Goal: Task Accomplishment & Management: Complete application form

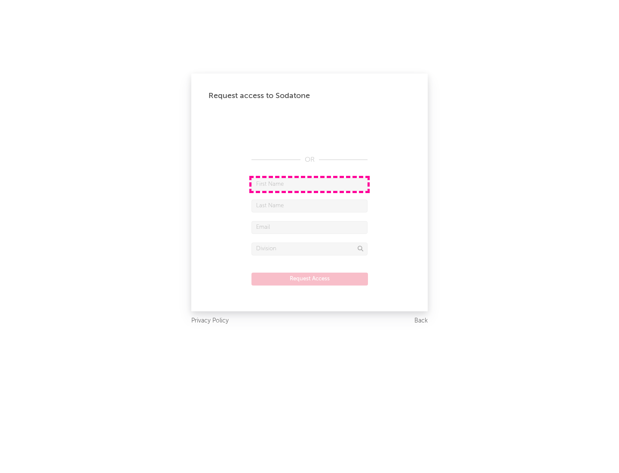
click at [309, 184] on input "text" at bounding box center [309, 184] width 116 height 13
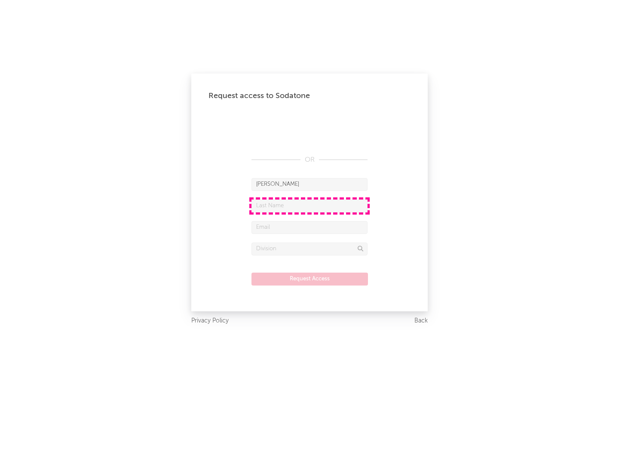
type input "[PERSON_NAME]"
click at [309, 205] on input "text" at bounding box center [309, 205] width 116 height 13
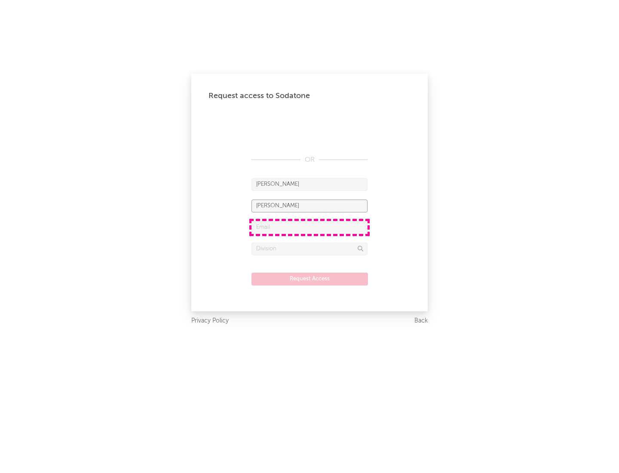
type input "[PERSON_NAME]"
click at [309, 227] on input "text" at bounding box center [309, 227] width 116 height 13
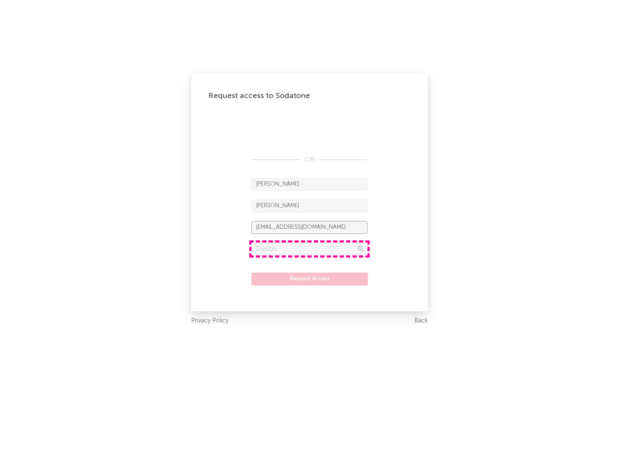
type input "[EMAIL_ADDRESS][DOMAIN_NAME]"
click at [309, 248] on input "text" at bounding box center [309, 248] width 116 height 13
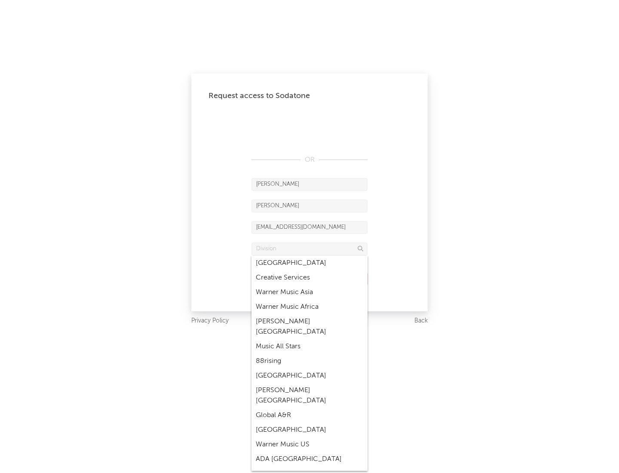
click at [307, 339] on div "Music All Stars" at bounding box center [309, 346] width 116 height 15
type input "Music All Stars"
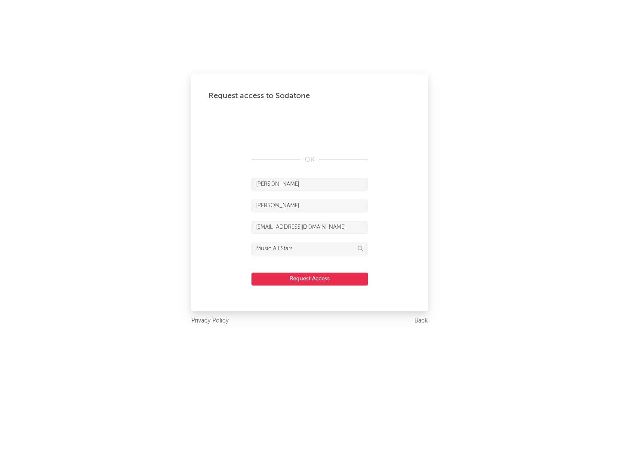
click at [309, 278] on button "Request Access" at bounding box center [309, 278] width 116 height 13
